Goal: Navigation & Orientation: Find specific page/section

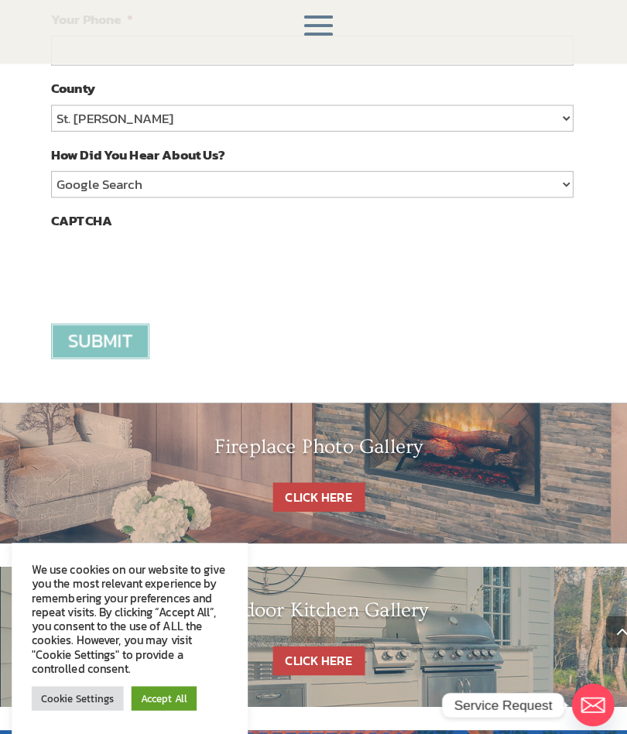
scroll to position [2103, 0]
click at [322, 475] on link "CLICK HERE" at bounding box center [314, 489] width 91 height 29
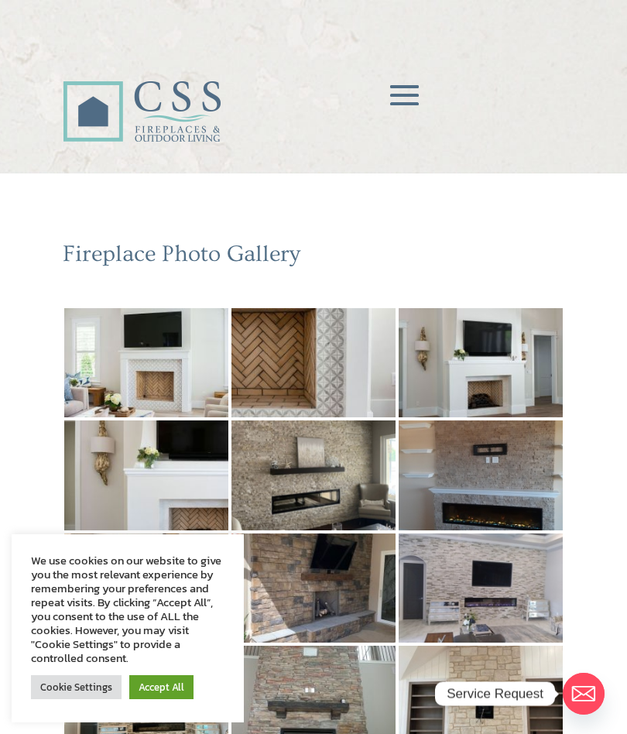
click at [411, 87] on span at bounding box center [405, 96] width 46 height 46
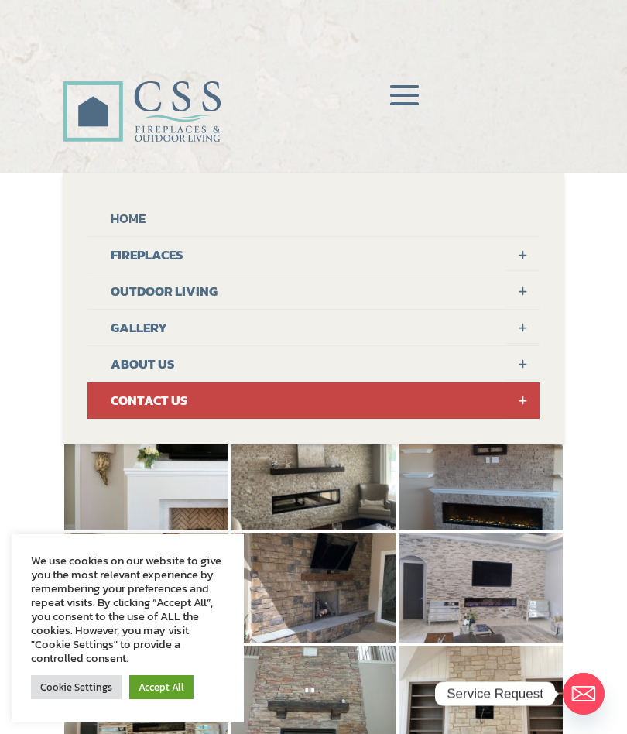
click at [188, 254] on link "FIREPLACES" at bounding box center [312, 255] width 451 height 36
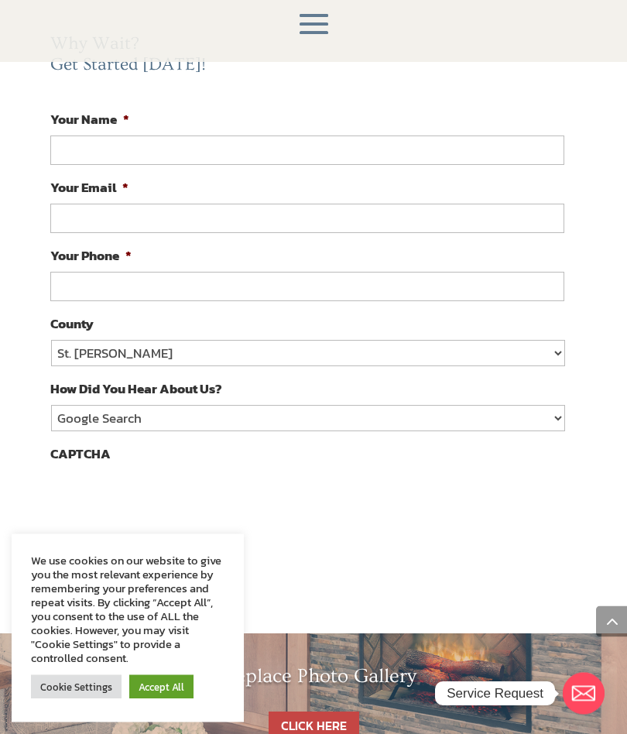
scroll to position [1521, 0]
